Goal: Find specific page/section: Find specific page/section

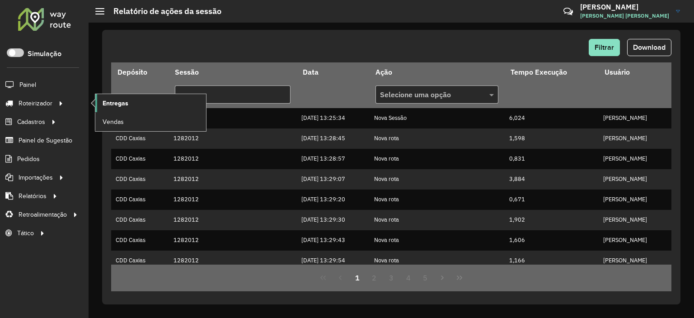
click at [114, 107] on span "Entregas" at bounding box center [116, 102] width 26 height 9
click at [120, 100] on span "Entregas" at bounding box center [116, 102] width 26 height 9
click at [101, 102] on link "Entregas" at bounding box center [150, 103] width 111 height 18
click at [120, 98] on span "Entregas" at bounding box center [116, 102] width 26 height 9
click at [113, 101] on span "Entregas" at bounding box center [116, 102] width 26 height 9
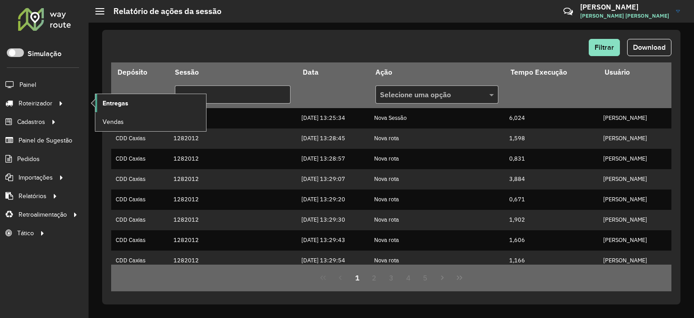
click at [103, 98] on span "Entregas" at bounding box center [116, 102] width 26 height 9
click at [114, 107] on link "Entregas" at bounding box center [150, 103] width 111 height 18
click at [108, 102] on span "Entregas" at bounding box center [116, 102] width 26 height 9
click at [123, 94] on link "Entregas" at bounding box center [150, 103] width 111 height 18
click at [116, 102] on span "Entregas" at bounding box center [116, 102] width 26 height 9
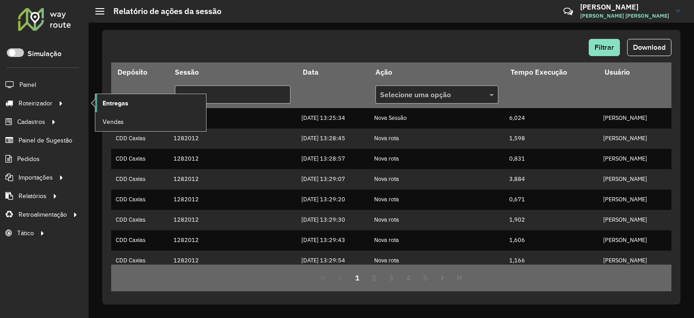
click at [119, 102] on span "Entregas" at bounding box center [116, 102] width 26 height 9
click at [122, 98] on span "Entregas" at bounding box center [116, 102] width 26 height 9
click at [118, 103] on span "Entregas" at bounding box center [116, 102] width 26 height 9
click at [115, 101] on span "Entregas" at bounding box center [116, 102] width 26 height 9
click at [103, 105] on span "Entregas" at bounding box center [116, 102] width 26 height 9
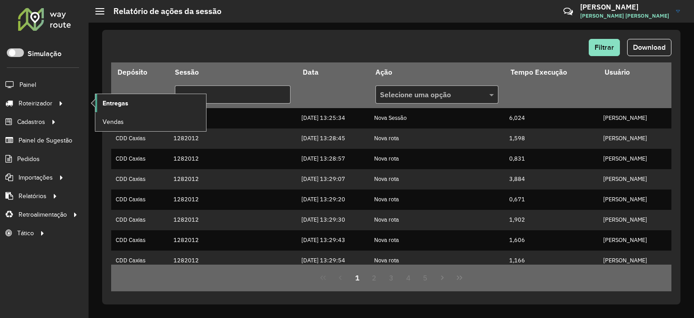
click at [121, 102] on span "Entregas" at bounding box center [116, 102] width 26 height 9
click at [105, 99] on span "Entregas" at bounding box center [116, 102] width 26 height 9
click at [130, 99] on link "Entregas" at bounding box center [150, 103] width 111 height 18
click at [113, 98] on span "Entregas" at bounding box center [116, 102] width 26 height 9
click at [112, 103] on span "Entregas" at bounding box center [116, 102] width 26 height 9
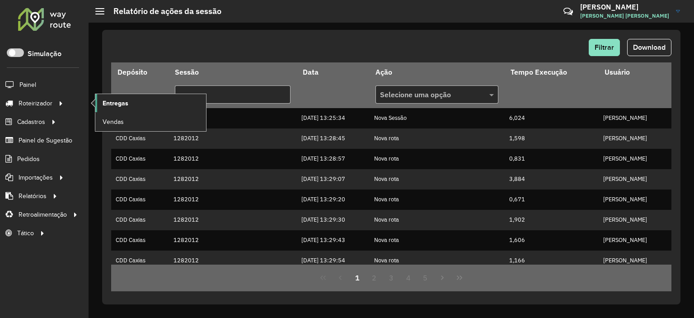
click at [115, 96] on link "Entregas" at bounding box center [150, 103] width 111 height 18
click at [104, 101] on span "Entregas" at bounding box center [116, 102] width 26 height 9
click at [123, 111] on link "Entregas" at bounding box center [150, 103] width 111 height 18
click at [116, 104] on span "Entregas" at bounding box center [116, 102] width 26 height 9
click at [130, 99] on link "Entregas" at bounding box center [150, 103] width 111 height 18
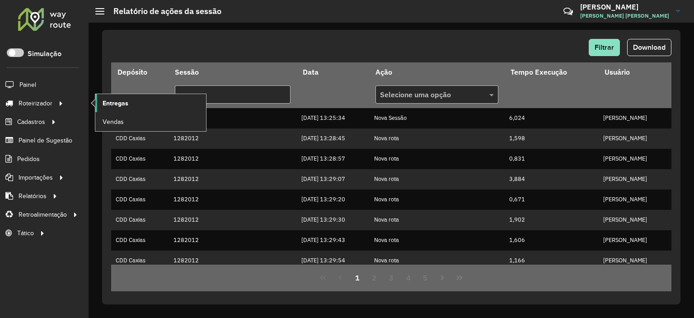
click at [99, 102] on link "Entregas" at bounding box center [150, 103] width 111 height 18
click at [105, 98] on span "Entregas" at bounding box center [116, 102] width 26 height 9
click at [108, 97] on link "Entregas" at bounding box center [150, 103] width 111 height 18
click at [127, 106] on span "Entregas" at bounding box center [116, 102] width 26 height 9
click at [125, 101] on span "Entregas" at bounding box center [116, 102] width 26 height 9
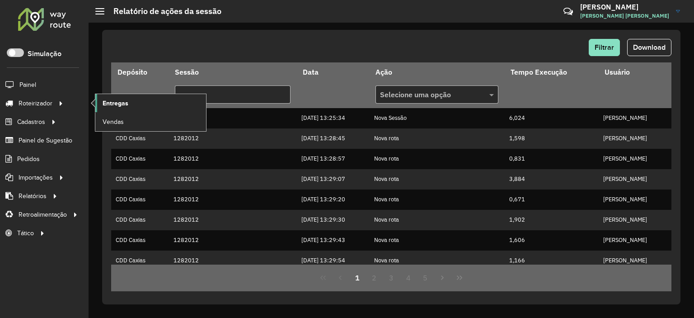
click at [121, 98] on span "Entregas" at bounding box center [116, 102] width 26 height 9
click at [115, 103] on span "Entregas" at bounding box center [116, 102] width 26 height 9
click at [153, 103] on link "Entregas" at bounding box center [150, 103] width 111 height 18
click at [103, 103] on span "Entregas" at bounding box center [116, 102] width 26 height 9
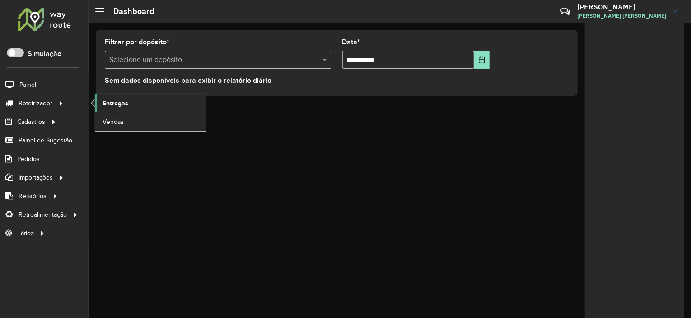
click at [114, 105] on span "Entregas" at bounding box center [116, 102] width 26 height 9
click at [114, 100] on span "Entregas" at bounding box center [116, 102] width 26 height 9
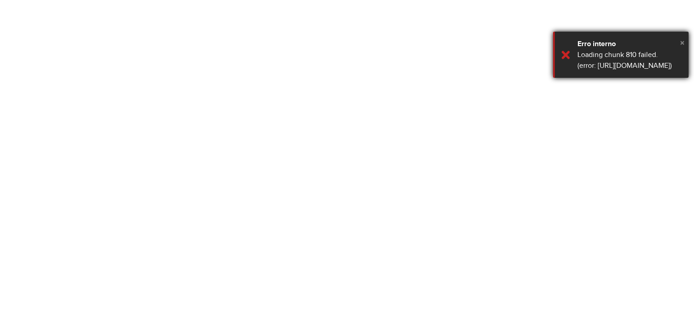
click at [680, 40] on span "×" at bounding box center [682, 43] width 5 height 10
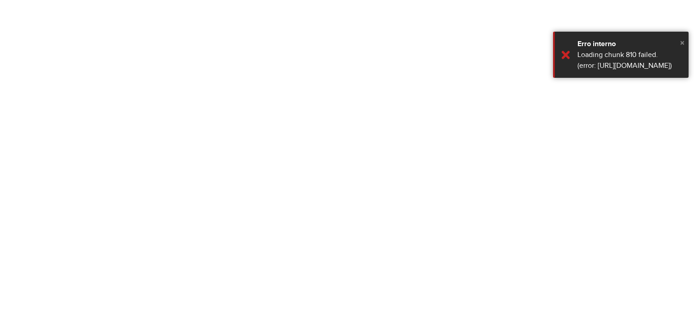
drag, startPoint x: 681, startPoint y: 42, endPoint x: 440, endPoint y: 7, distance: 243.8
click at [680, 42] on span "×" at bounding box center [682, 43] width 5 height 10
